Goal: Navigation & Orientation: Understand site structure

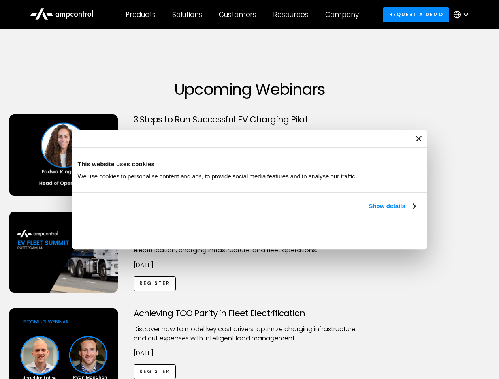
click at [368, 211] on link "Show details" at bounding box center [391, 205] width 47 height 9
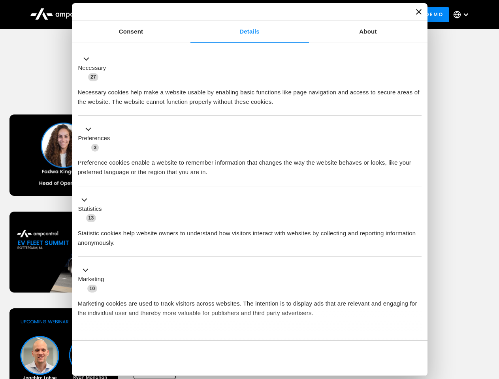
click at [416, 107] on div "Necessary cookies help make a website usable by enabling basic functions like p…" at bounding box center [250, 94] width 344 height 25
click at [490, 318] on div "Achieving TCO Parity in Fleet Electrification Discover how to model key cost dr…" at bounding box center [250, 370] width 496 height 124
click at [243, 15] on div "Customers" at bounding box center [238, 14] width 38 height 9
click at [140, 15] on div "Products" at bounding box center [141, 14] width 30 height 9
click at [188, 15] on div "Solutions" at bounding box center [187, 14] width 30 height 9
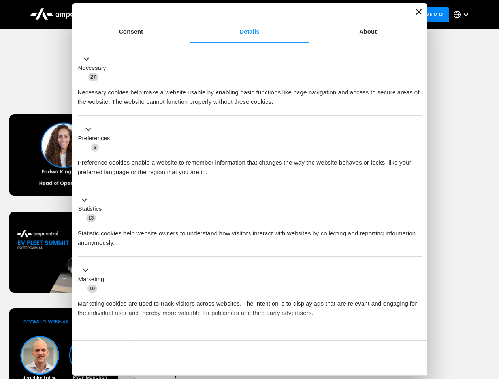
click at [239, 15] on div "Customers" at bounding box center [238, 14] width 38 height 9
click at [292, 15] on div "Resources" at bounding box center [291, 14] width 36 height 9
click at [344, 15] on div "Company" at bounding box center [342, 14] width 34 height 9
click at [463, 15] on div at bounding box center [465, 14] width 6 height 6
